Goal: Task Accomplishment & Management: Manage account settings

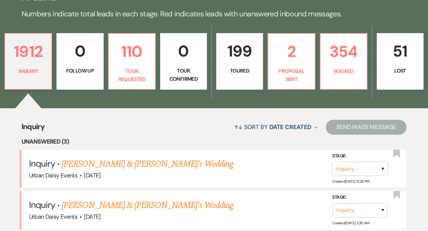
scroll to position [168, 0]
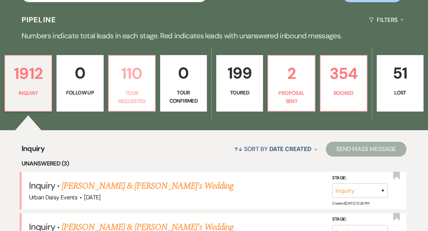
click at [140, 67] on p "110" at bounding box center [131, 73] width 37 height 25
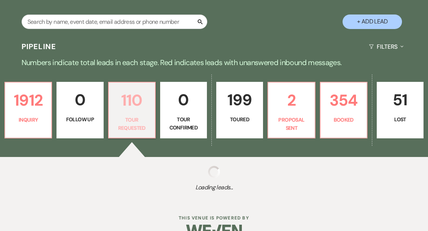
select select "2"
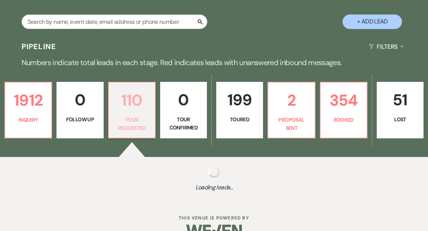
select select "2"
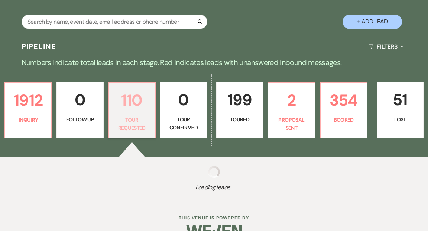
select select "2"
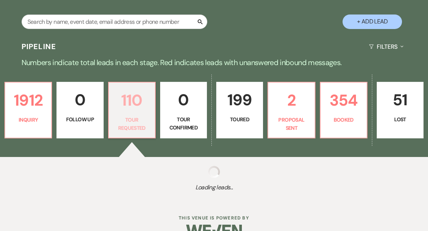
select select "2"
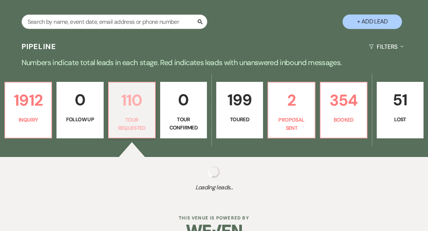
select select "2"
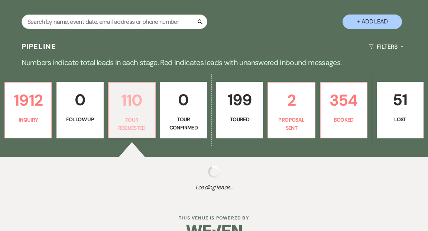
select select "2"
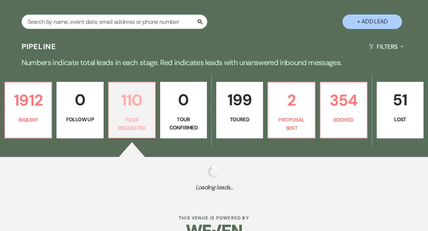
select select "2"
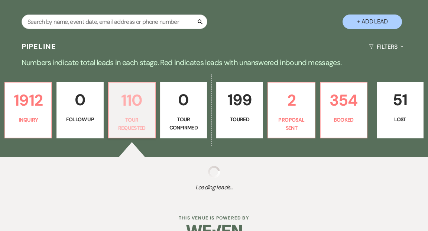
select select "2"
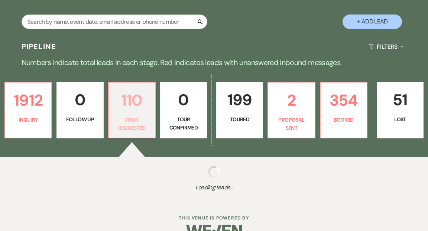
select select "2"
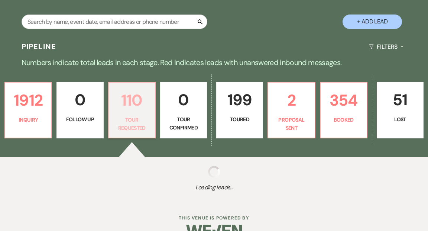
select select "2"
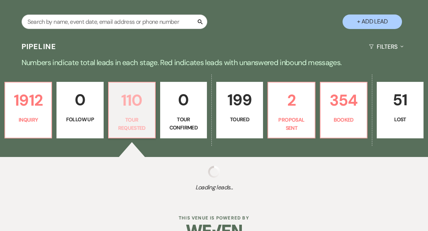
select select "2"
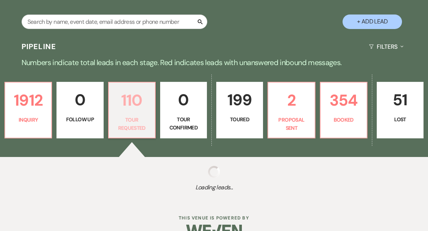
select select "2"
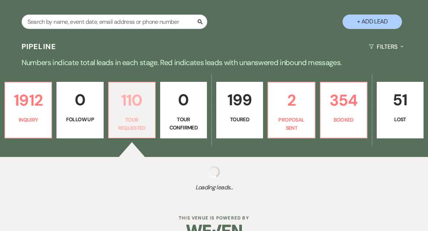
select select "2"
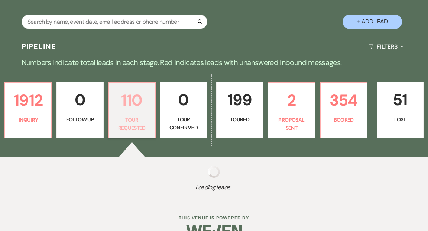
select select "2"
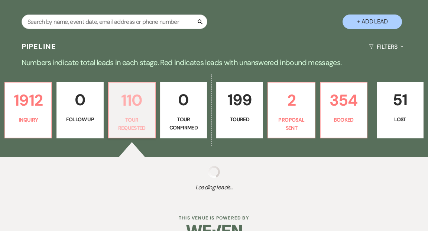
select select "2"
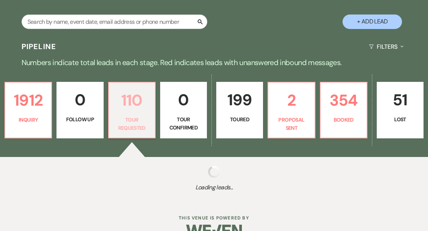
select select "2"
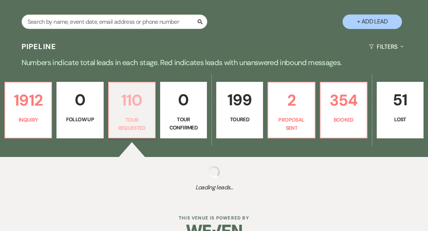
select select "2"
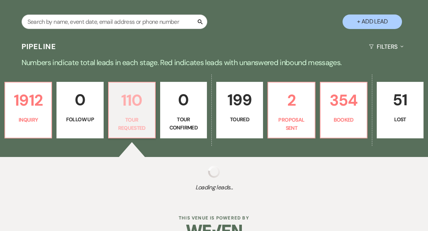
select select "2"
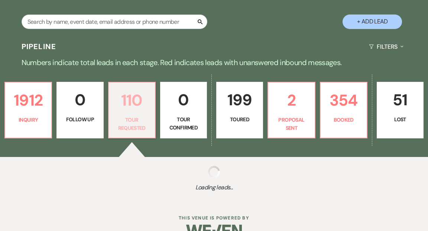
select select "2"
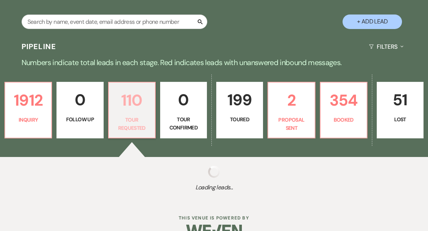
select select "2"
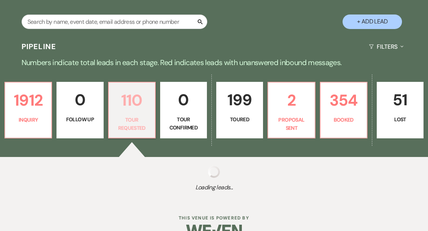
select select "2"
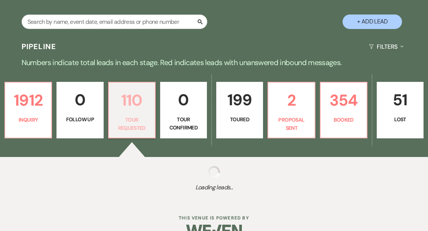
select select "2"
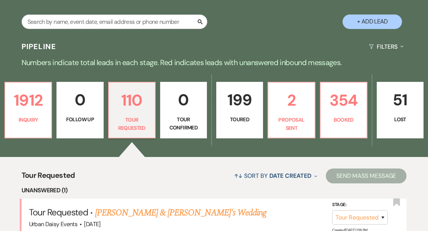
scroll to position [168, 0]
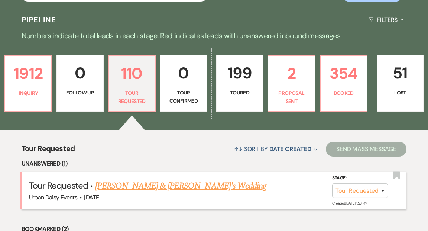
click at [188, 179] on link "[PERSON_NAME] & [PERSON_NAME]'s Wedding" at bounding box center [181, 185] width 172 height 13
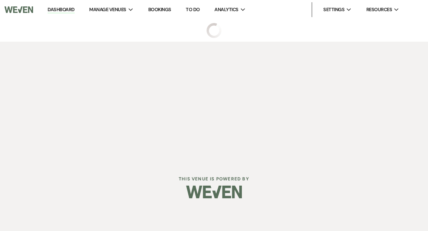
select select "2"
select select "5"
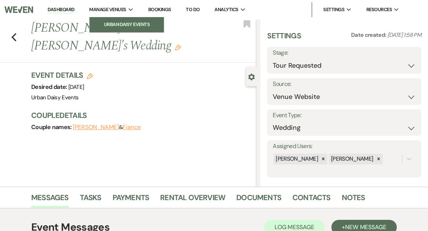
click at [111, 23] on li "Urban Daisy Events" at bounding box center [126, 24] width 67 height 7
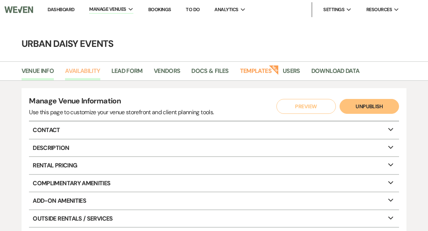
click at [81, 68] on link "Availability" at bounding box center [82, 73] width 35 height 14
select select "2"
select select "2026"
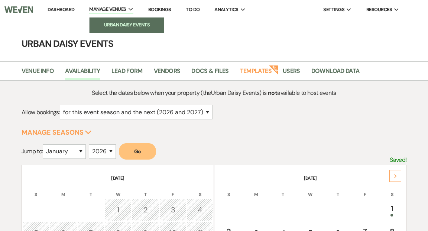
click at [111, 24] on li "Urban Daisy Events" at bounding box center [126, 24] width 67 height 7
